Goal: Share content

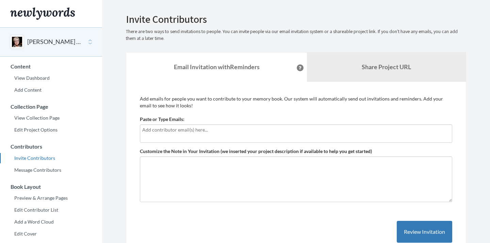
click at [195, 129] on input "text" at bounding box center [296, 129] width 308 height 7
type input "[EMAIL_ADDRESS][DOMAIN_NAME]"
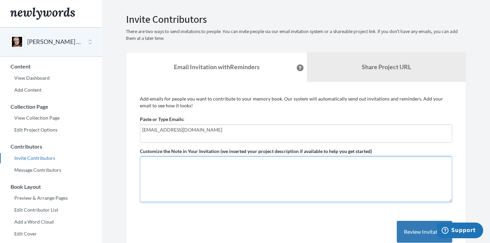
click at [236, 180] on textarea "Customize the Note in Your Invitation (we inserted your project description if …" at bounding box center [296, 179] width 313 height 46
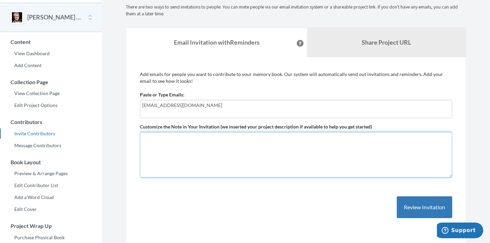
scroll to position [27, 0]
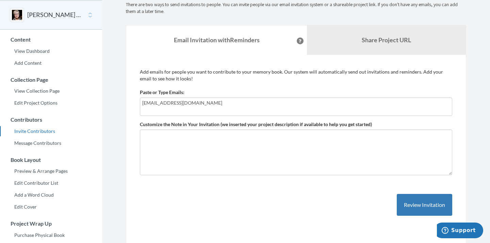
click at [184, 101] on input "[EMAIL_ADDRESS][DOMAIN_NAME]" at bounding box center [296, 102] width 308 height 7
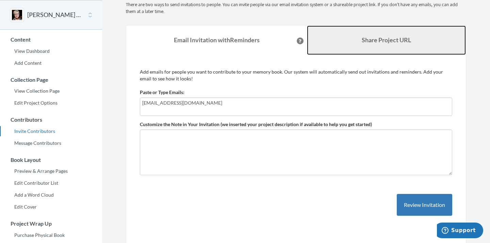
click at [325, 40] on link "Share Project URL" at bounding box center [386, 40] width 159 height 29
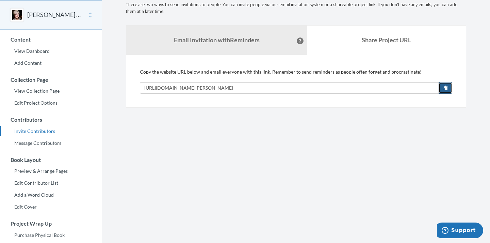
click at [447, 88] on span "button" at bounding box center [445, 87] width 5 height 5
